Goal: Obtain resource: Obtain resource

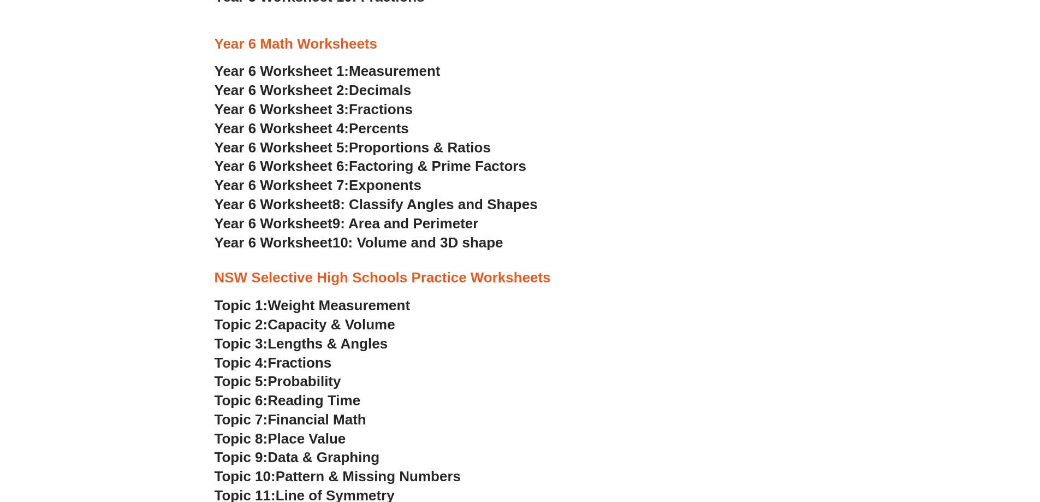
scroll to position [2181, 0]
click at [322, 72] on span "Year 6 Worksheet 1:" at bounding box center [282, 71] width 135 height 16
click at [322, 97] on span "Year 6 Worksheet 2:" at bounding box center [282, 90] width 135 height 16
click at [264, 109] on span "Year 6 Worksheet 3:" at bounding box center [282, 110] width 135 height 16
click at [263, 130] on span "Year 6 Worksheet 4:" at bounding box center [282, 129] width 135 height 16
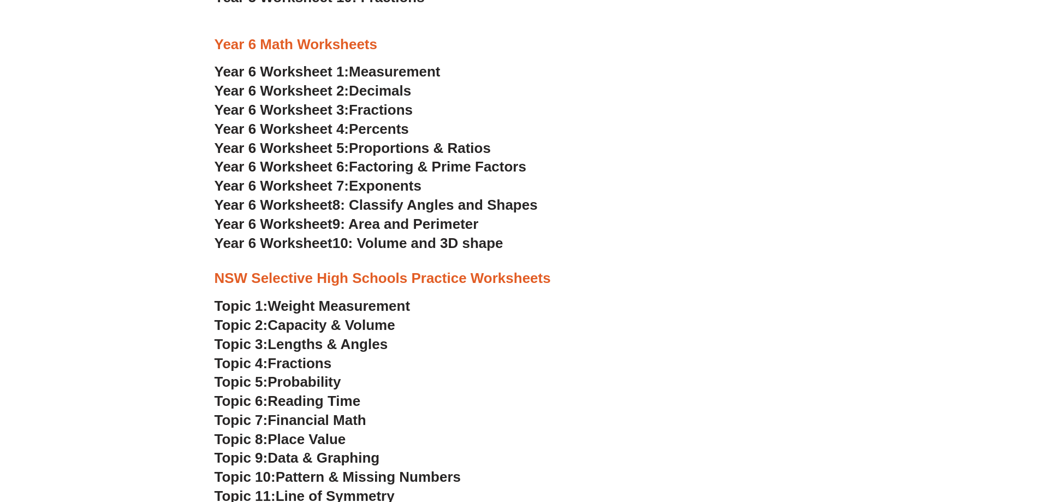
click at [293, 147] on span "Year 6 Worksheet 5:" at bounding box center [282, 148] width 135 height 16
click at [343, 205] on span "8: Classify Angles and Shapes" at bounding box center [434, 205] width 205 height 16
click at [305, 221] on span "Year 6 Worksheet" at bounding box center [274, 224] width 118 height 16
click at [292, 242] on span "Year 6 Worksheet" at bounding box center [274, 243] width 118 height 16
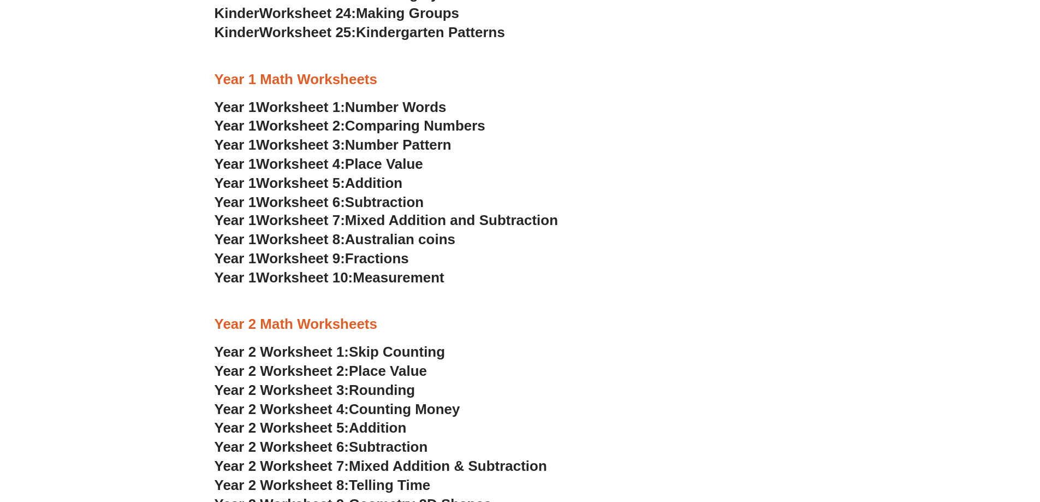
scroll to position [923, 0]
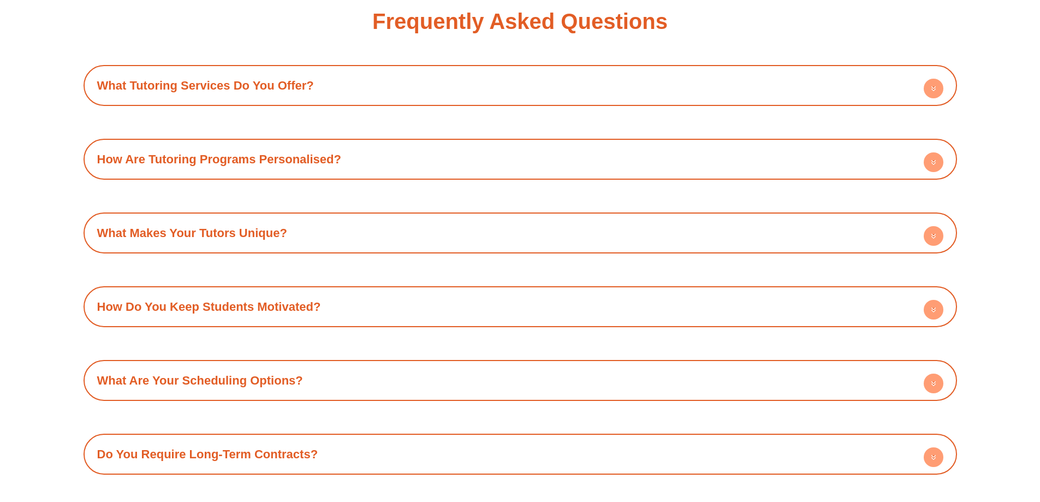
scroll to position [4039, 0]
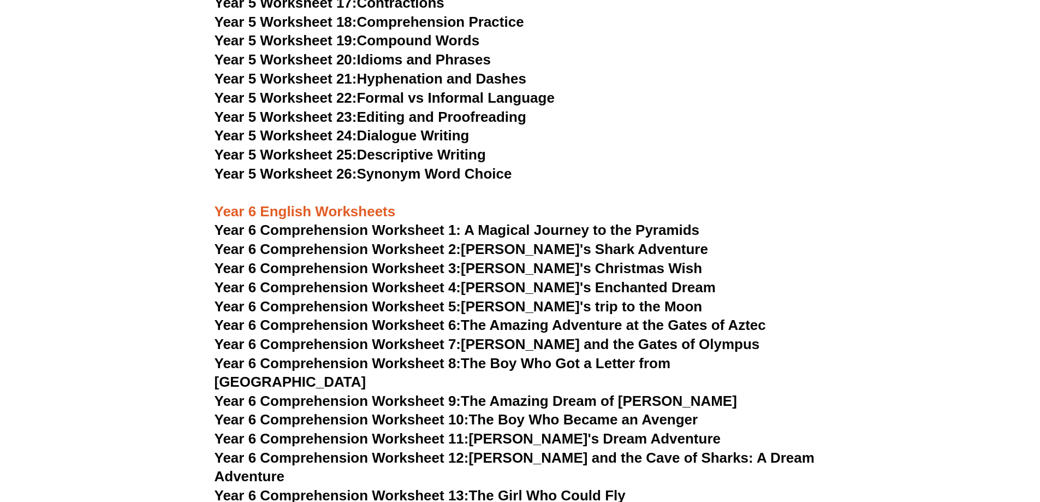
scroll to position [5350, 0]
click at [354, 228] on span "Year 6 Comprehension Worksheet 1: A Magical Journey to the Pyramids" at bounding box center [457, 230] width 485 height 16
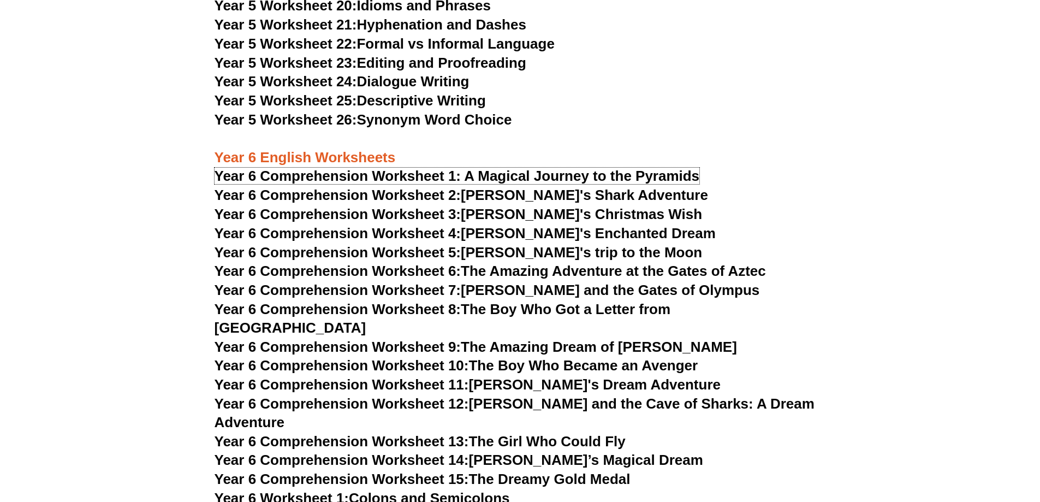
scroll to position [5459, 0]
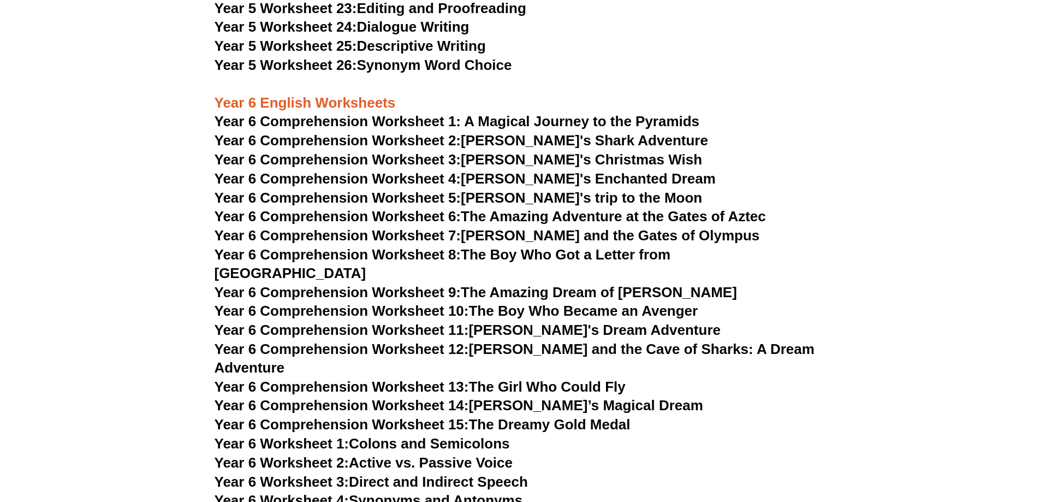
click at [355, 435] on link "Year 6 Worksheet 1: Colons and Semicolons" at bounding box center [362, 443] width 295 height 16
click at [409, 435] on link "Year 6 Worksheet 1: Colons and Semicolons" at bounding box center [362, 443] width 295 height 16
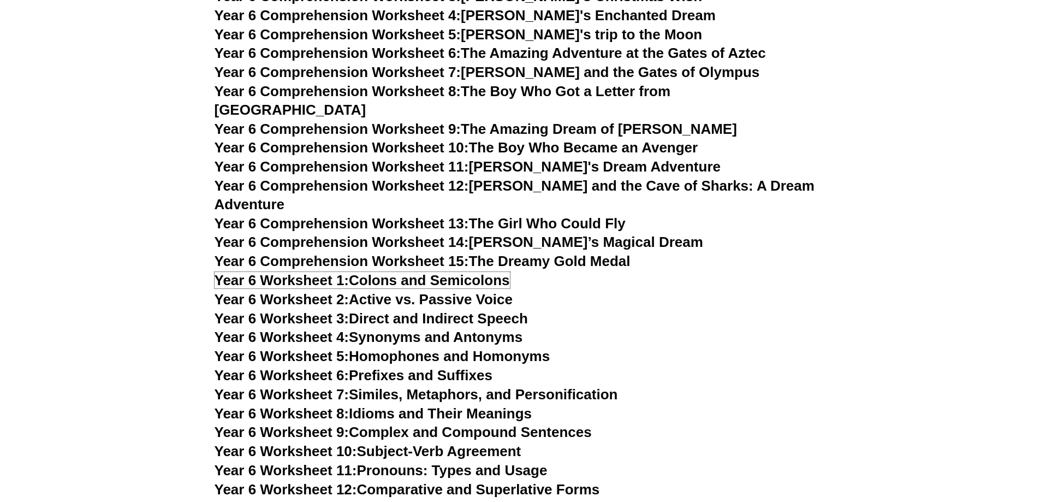
scroll to position [5623, 0]
click at [317, 290] on span "Year 6 Worksheet 2:" at bounding box center [282, 298] width 135 height 16
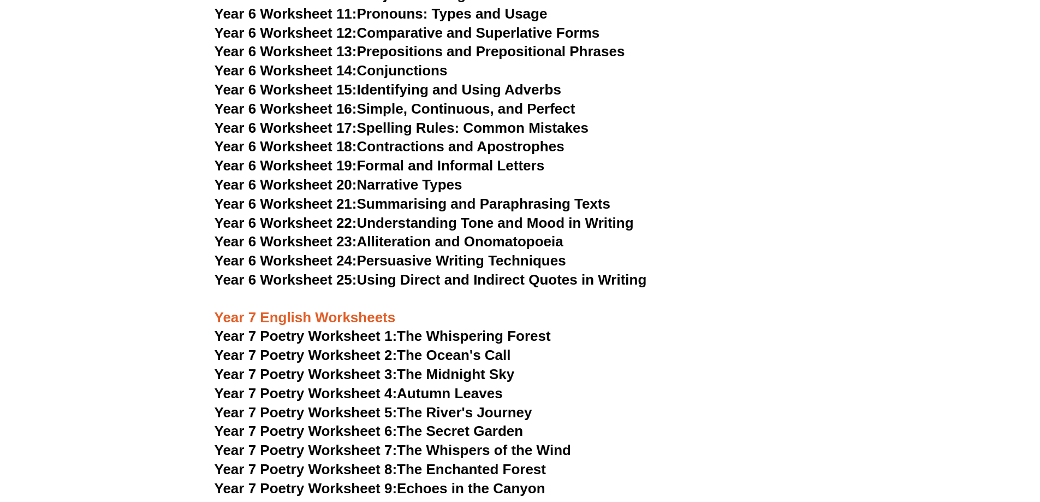
scroll to position [6060, 0]
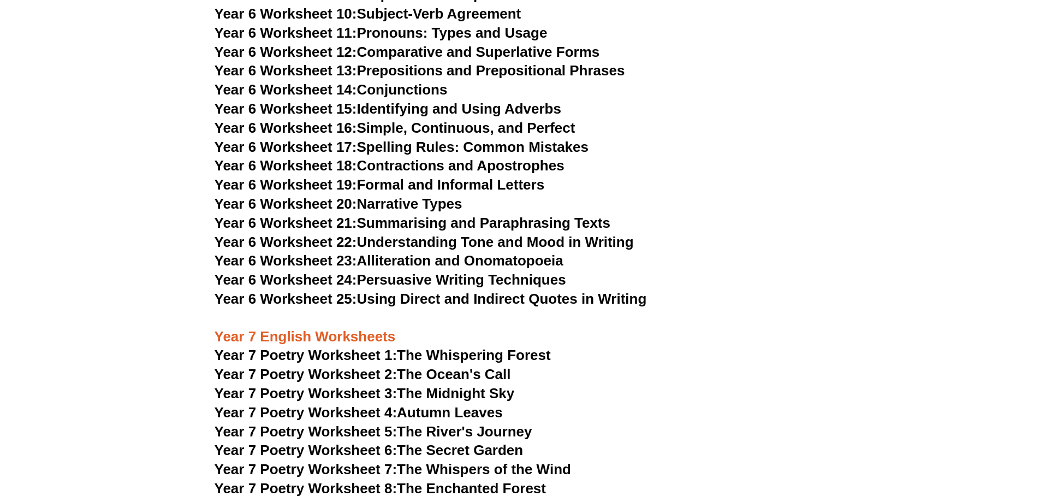
click at [382, 176] on link "Year 6 Worksheet 19: Formal and Informal Letters" at bounding box center [380, 184] width 330 height 16
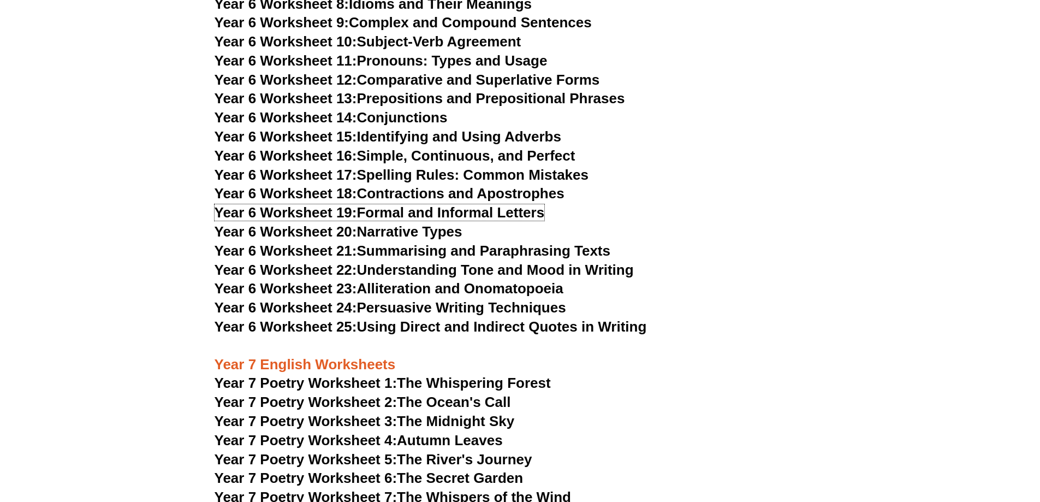
scroll to position [6005, 0]
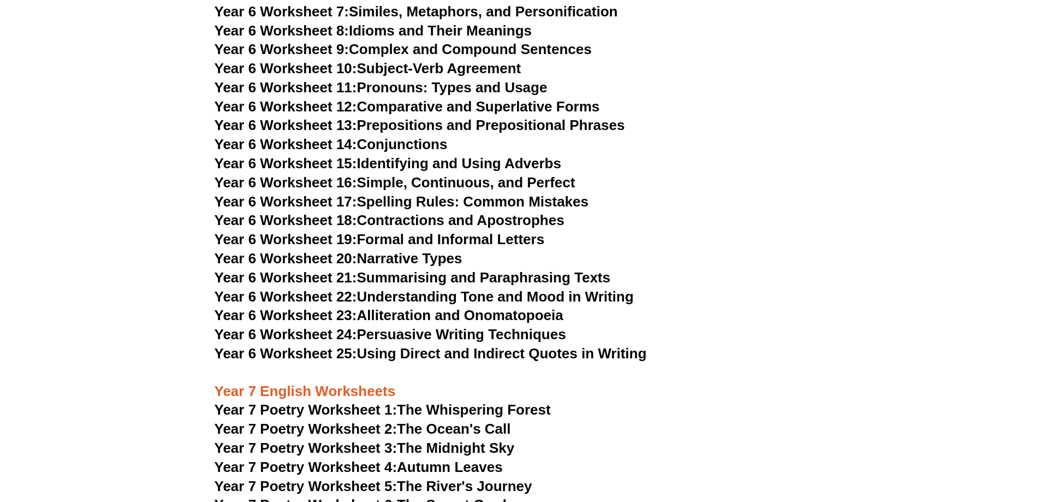
click at [420, 193] on link "Year 6 Worksheet 17: Spelling Rules: Common Mistakes" at bounding box center [402, 201] width 374 height 16
click at [409, 174] on link "Year 6 Worksheet 16: Simple, Continuous, and Perfect" at bounding box center [395, 182] width 361 height 16
click at [409, 155] on link "Year 6 Worksheet 15: Identifying and Using Adverbs" at bounding box center [388, 163] width 347 height 16
click at [413, 79] on link "Year 6 Worksheet 11: Pronouns: Types and Usage" at bounding box center [381, 87] width 333 height 16
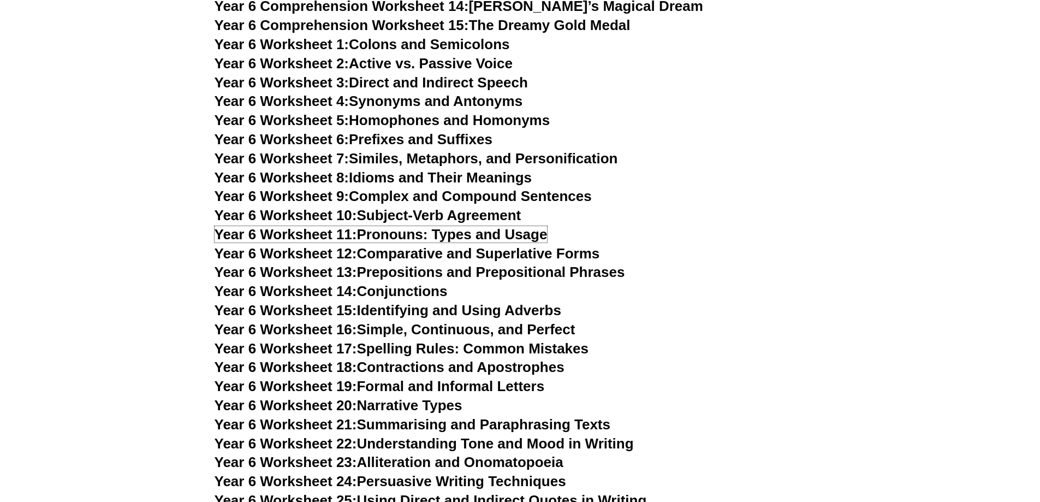
scroll to position [5841, 0]
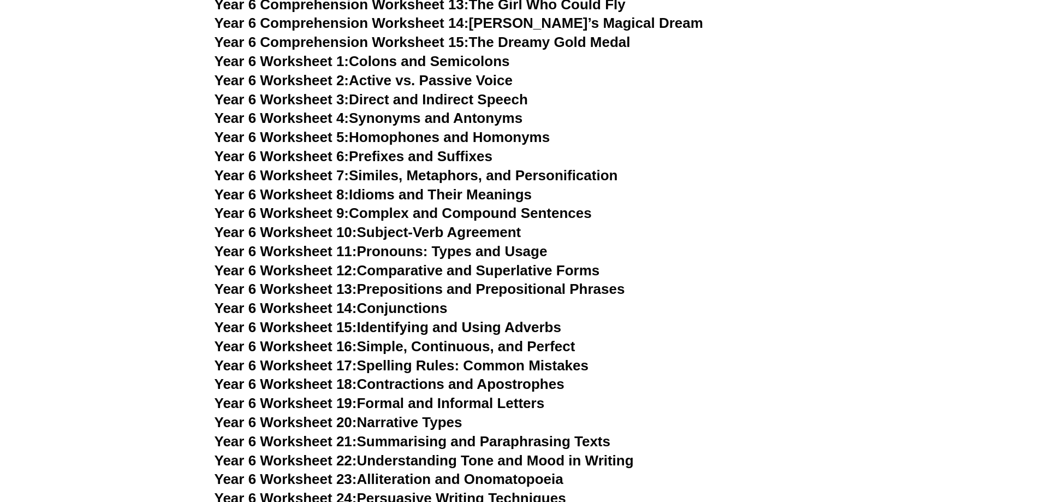
click at [393, 110] on link "Year 6 Worksheet 4: Synonyms and Antonyms" at bounding box center [369, 118] width 308 height 16
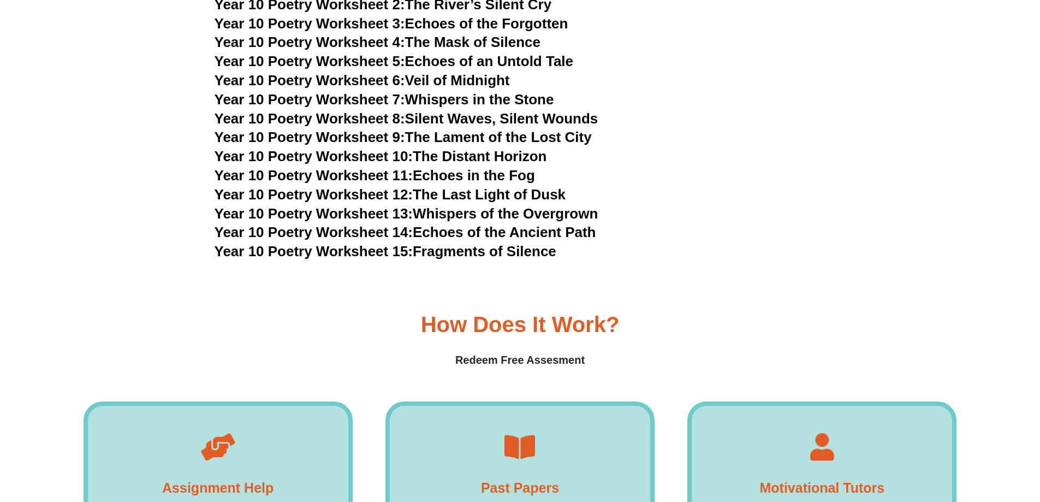
scroll to position [7424, 0]
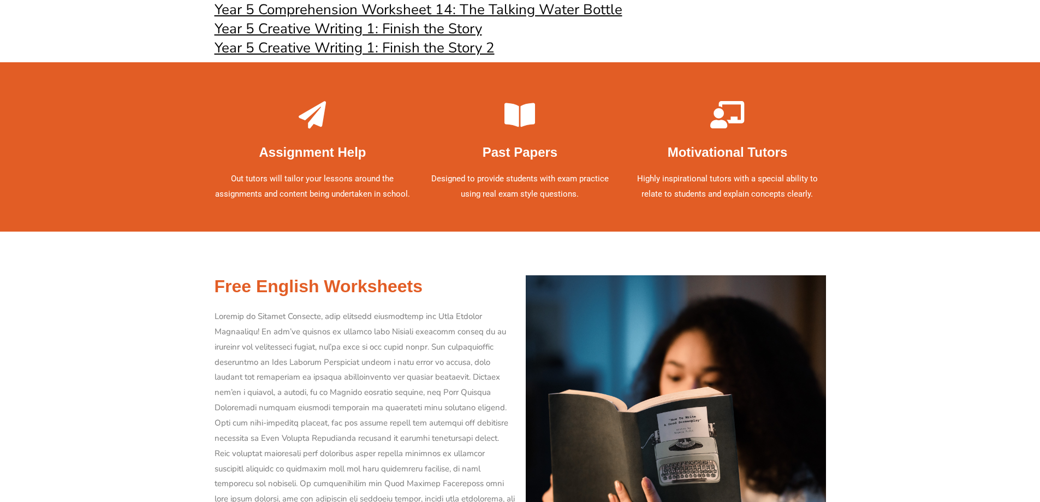
scroll to position [2892, 0]
